Goal: Task Accomplishment & Management: Use online tool/utility

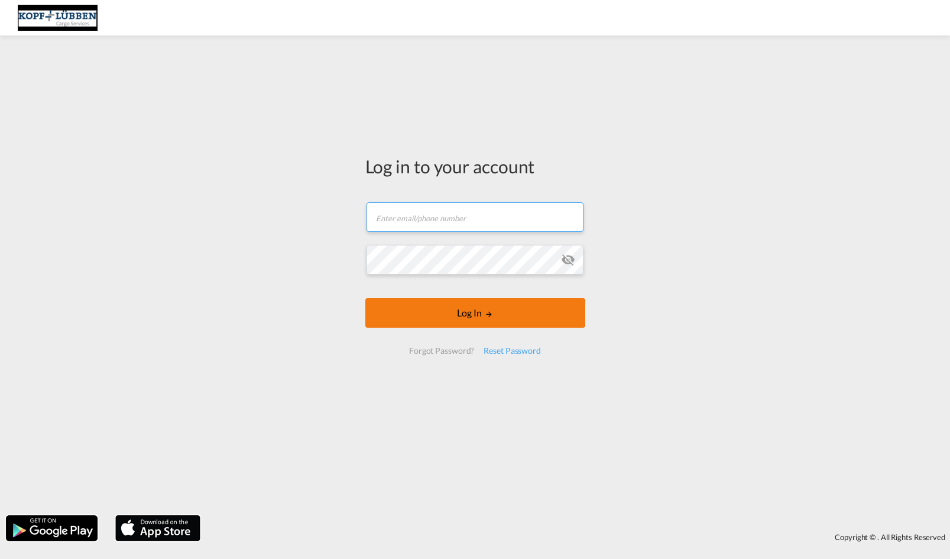
type input "[EMAIL_ADDRESS][PERSON_NAME][DOMAIN_NAME]"
click at [454, 313] on button "Log In" at bounding box center [475, 313] width 220 height 30
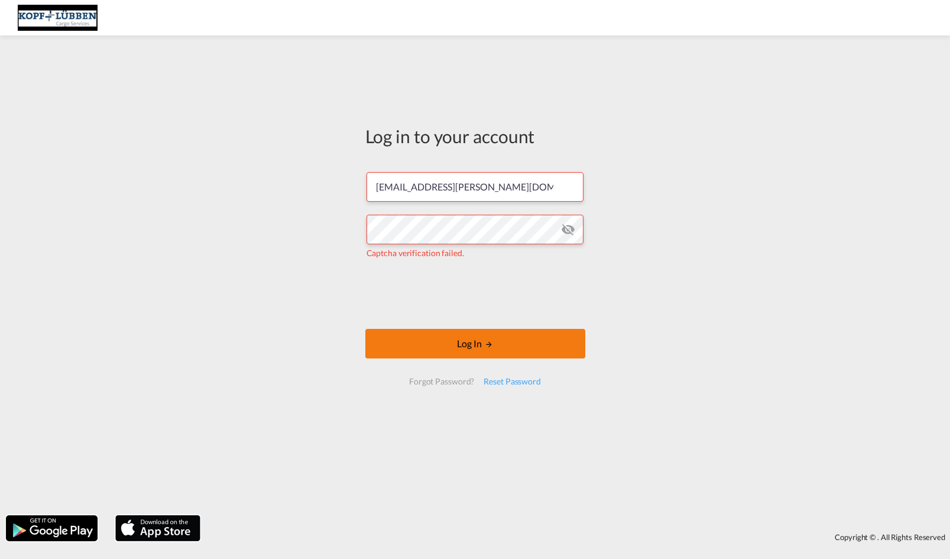
click at [462, 343] on button "Log In" at bounding box center [475, 344] width 220 height 30
